Goal: Obtain resource: Download file/media

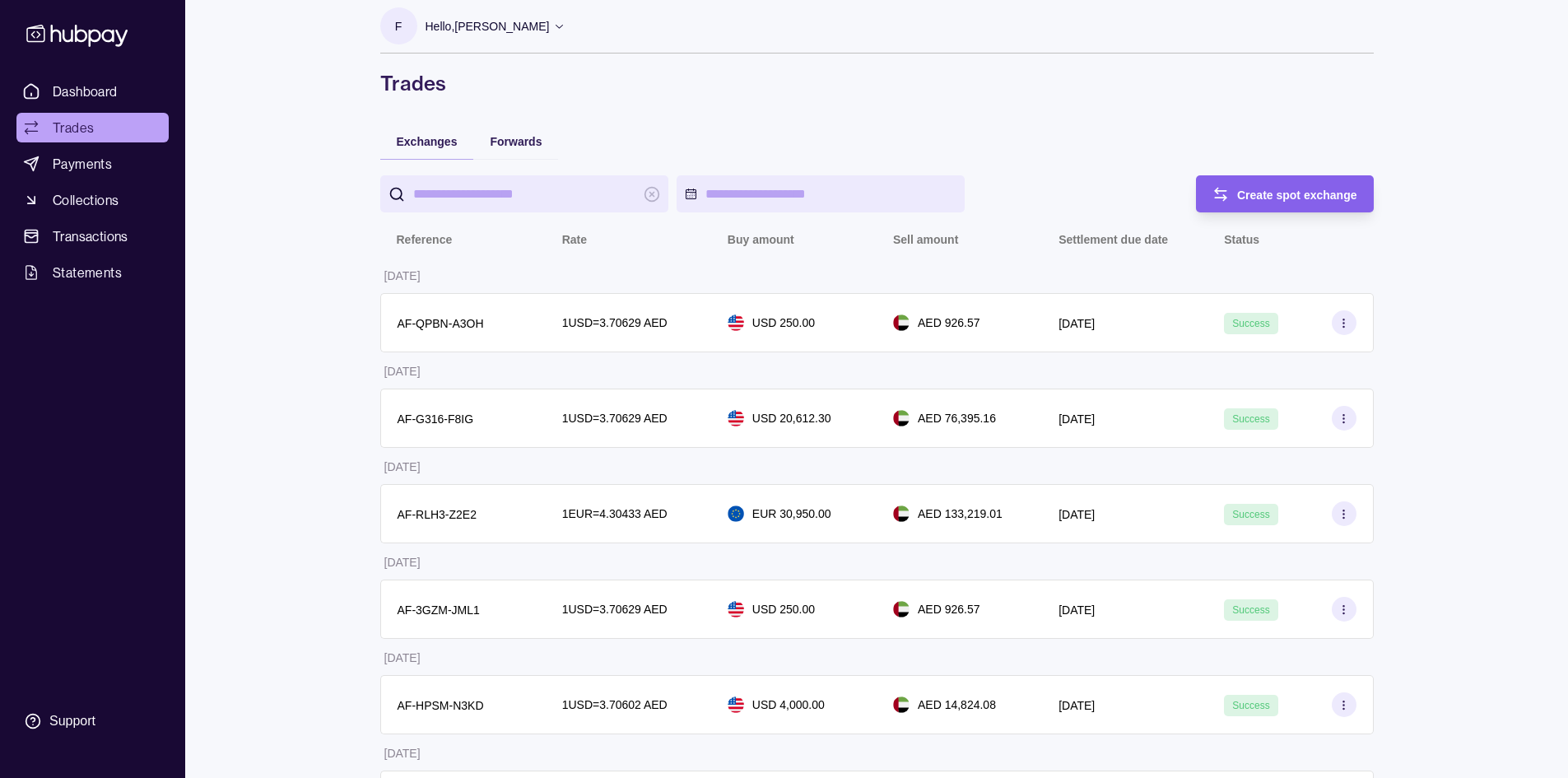
scroll to position [22, 0]
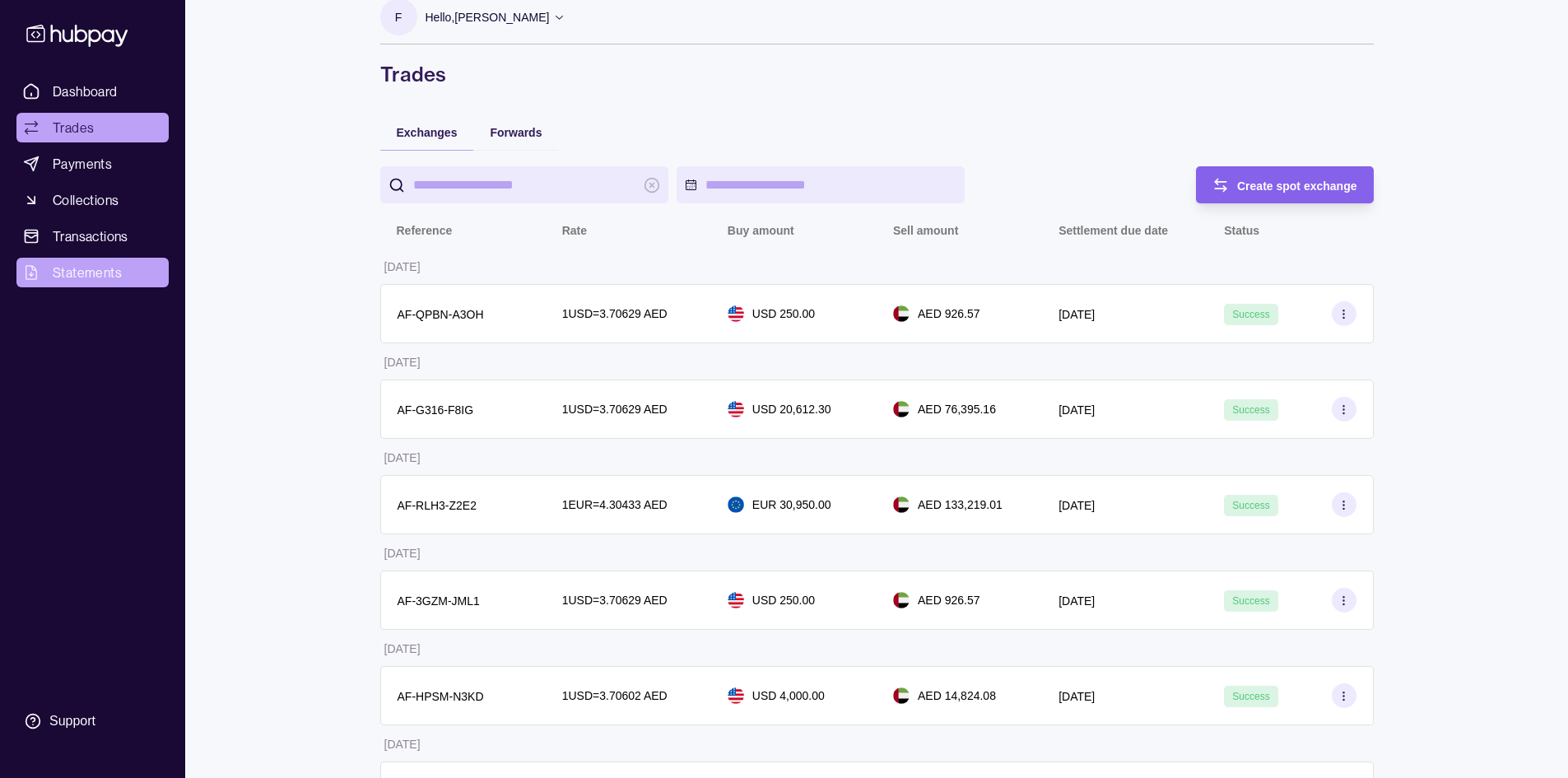
click at [84, 267] on span "Statements" at bounding box center [87, 273] width 70 height 20
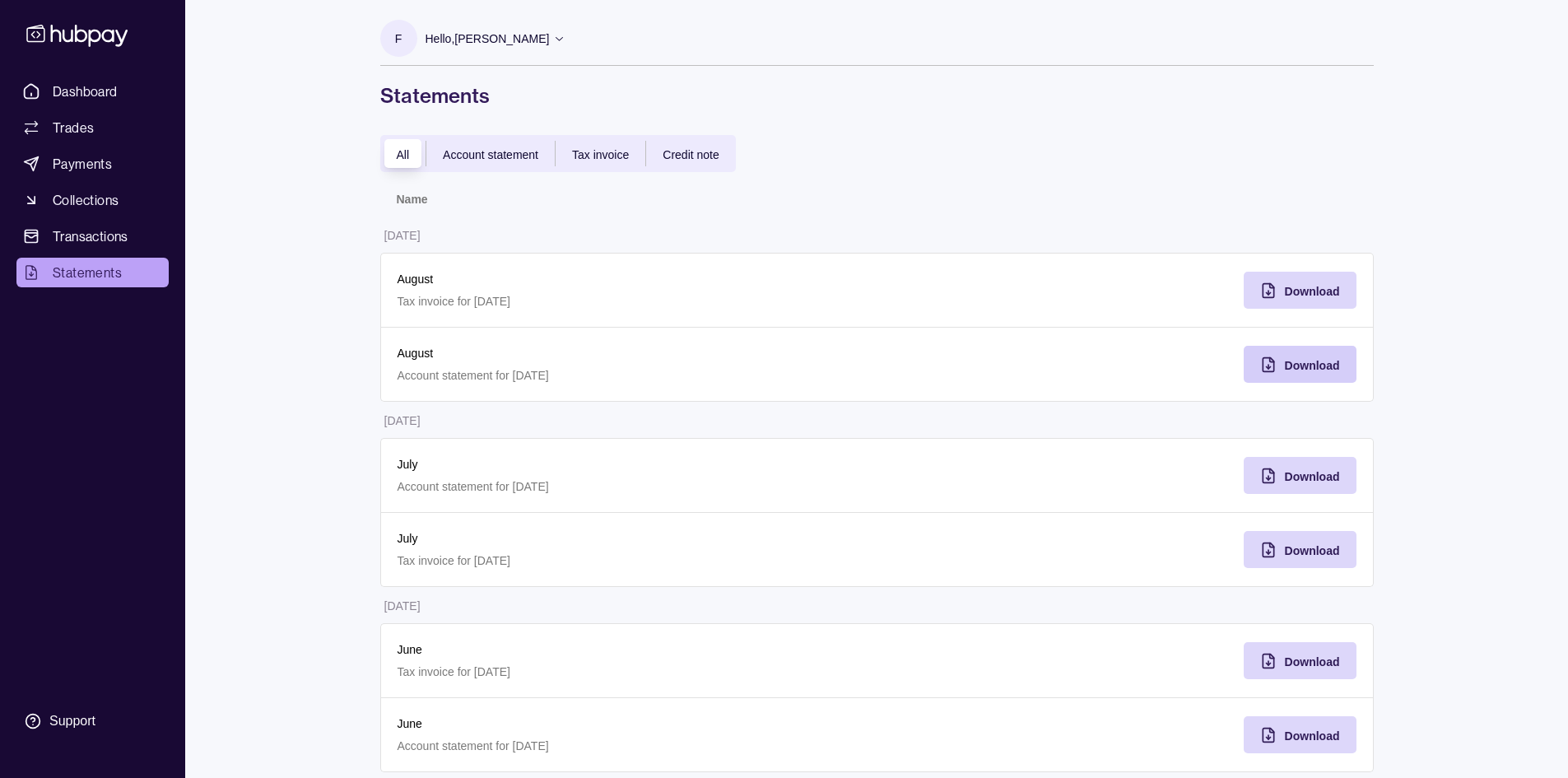
click at [1301, 362] on span "Download" at bounding box center [1311, 365] width 55 height 14
click at [1303, 277] on div "Download" at bounding box center [1288, 290] width 105 height 37
click at [107, 75] on div "Dashboard Trades Payments Collections Transactions Statements Support" at bounding box center [92, 389] width 185 height 778
click at [107, 86] on span "Dashboard" at bounding box center [85, 91] width 65 height 20
